Goal: Ask a question

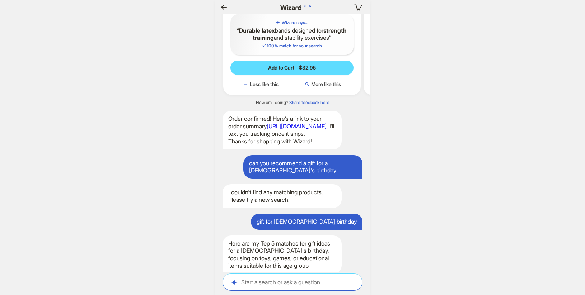
scroll to position [1251, 0]
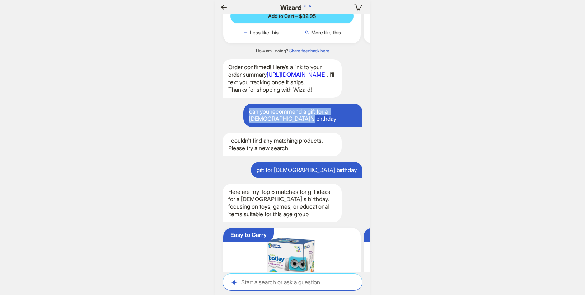
drag, startPoint x: 283, startPoint y: 136, endPoint x: 246, endPoint y: 126, distance: 38.5
click at [246, 126] on div "can you recommend a gift for a [DEMOGRAPHIC_DATA]'s birthday" at bounding box center [302, 116] width 119 height 24
click at [269, 127] on div "can you recommend a gift for a [DEMOGRAPHIC_DATA]'s birthday" at bounding box center [302, 116] width 119 height 24
drag, startPoint x: 285, startPoint y: 134, endPoint x: 247, endPoint y: 129, distance: 39.1
click at [247, 127] on div "can you recommend a gift for a [DEMOGRAPHIC_DATA]'s birthday" at bounding box center [302, 116] width 119 height 24
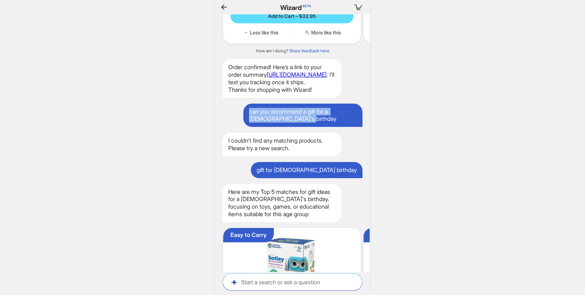
copy div "can you recommend a gift for a [DEMOGRAPHIC_DATA]'s birthday"
click at [258, 287] on div "Start a search or ask a question Start a search or ask a question" at bounding box center [292, 282] width 139 height 16
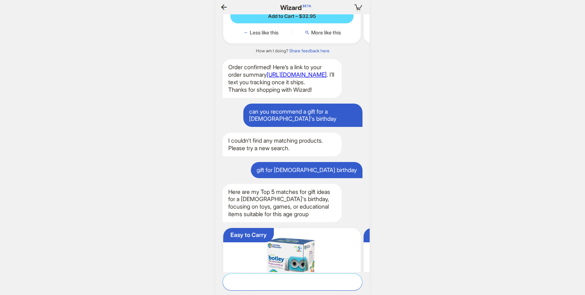
click at [257, 284] on textarea at bounding box center [292, 282] width 139 height 8
paste textarea "**********"
type textarea "**********"
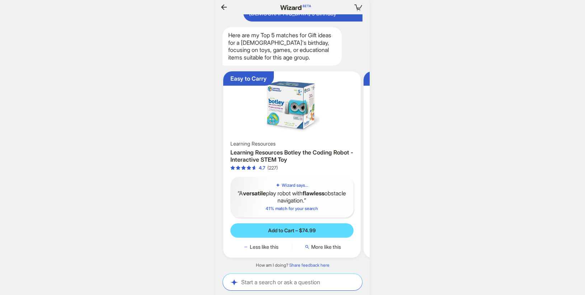
scroll to position [0, 840]
